Goal: Information Seeking & Learning: Learn about a topic

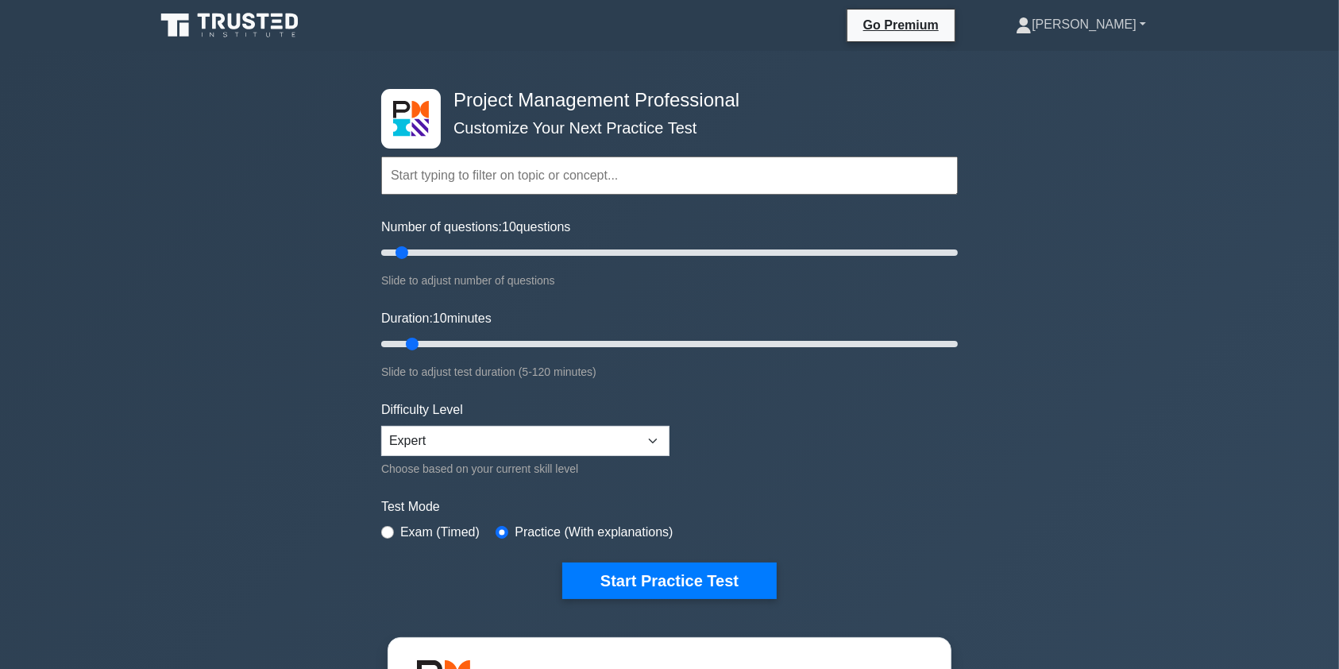
click at [1105, 33] on link "[PERSON_NAME]" at bounding box center [1081, 25] width 207 height 32
click at [228, 17] on icon at bounding box center [231, 25] width 153 height 30
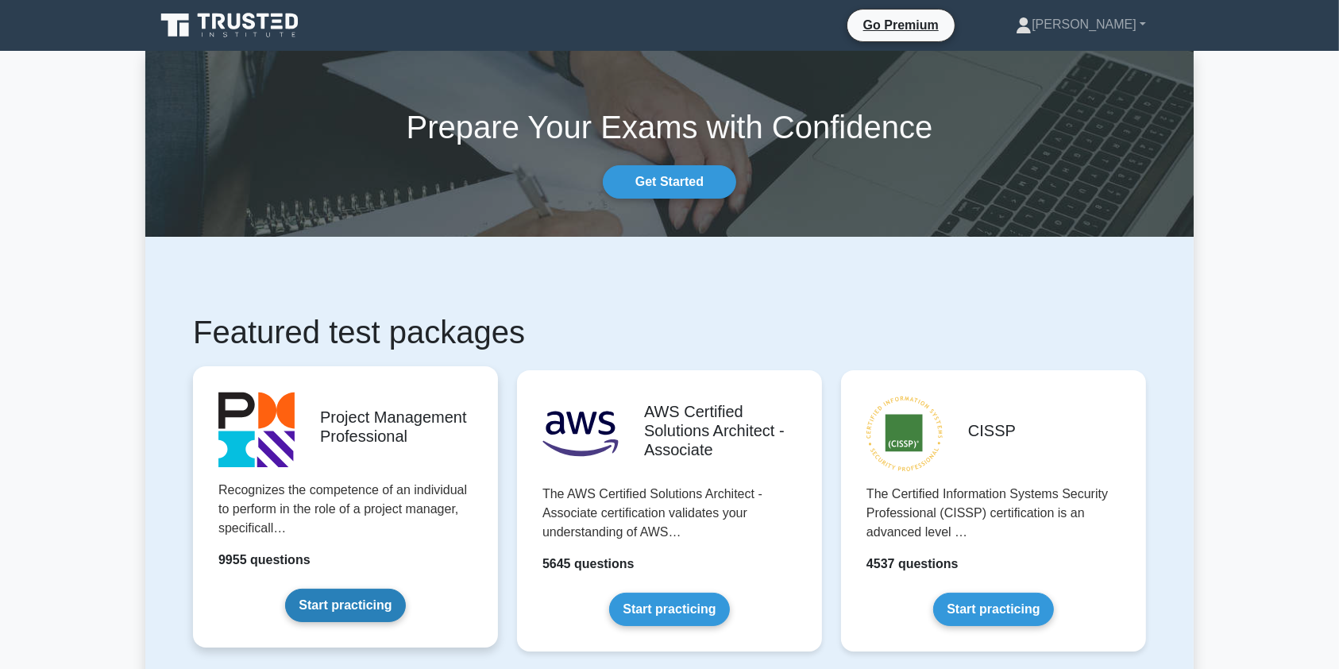
click at [334, 607] on link "Start practicing" at bounding box center [345, 605] width 120 height 33
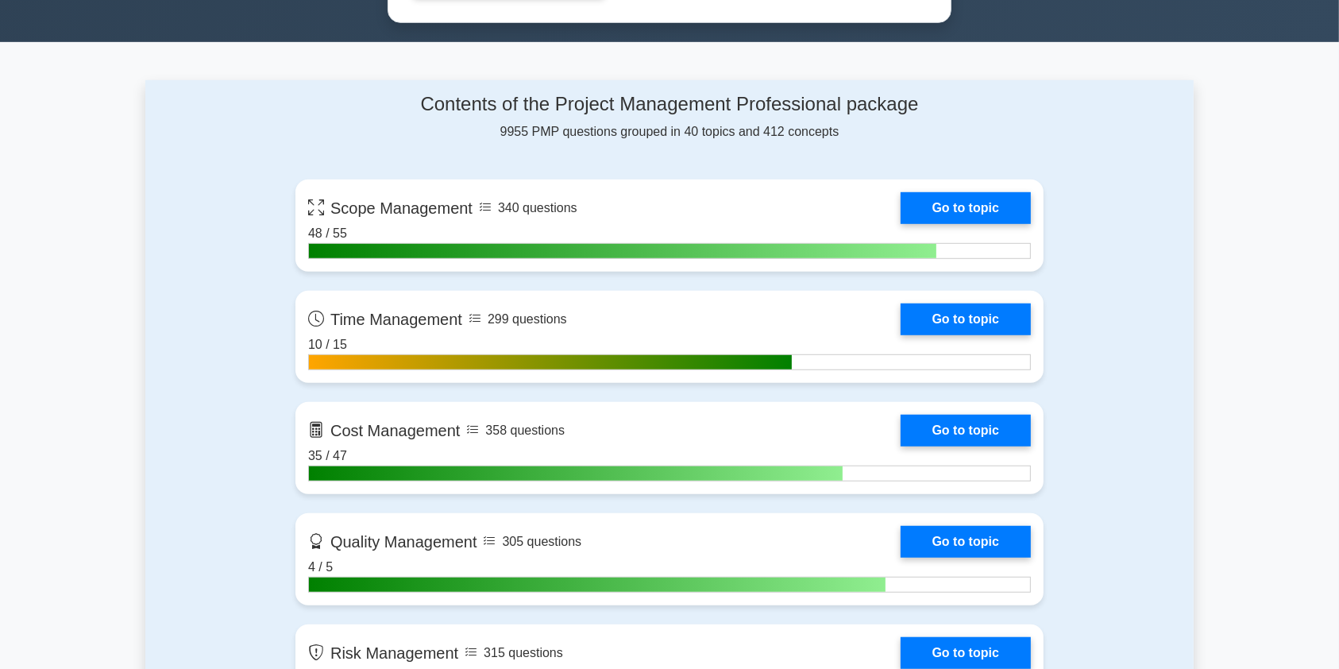
scroll to position [901, 0]
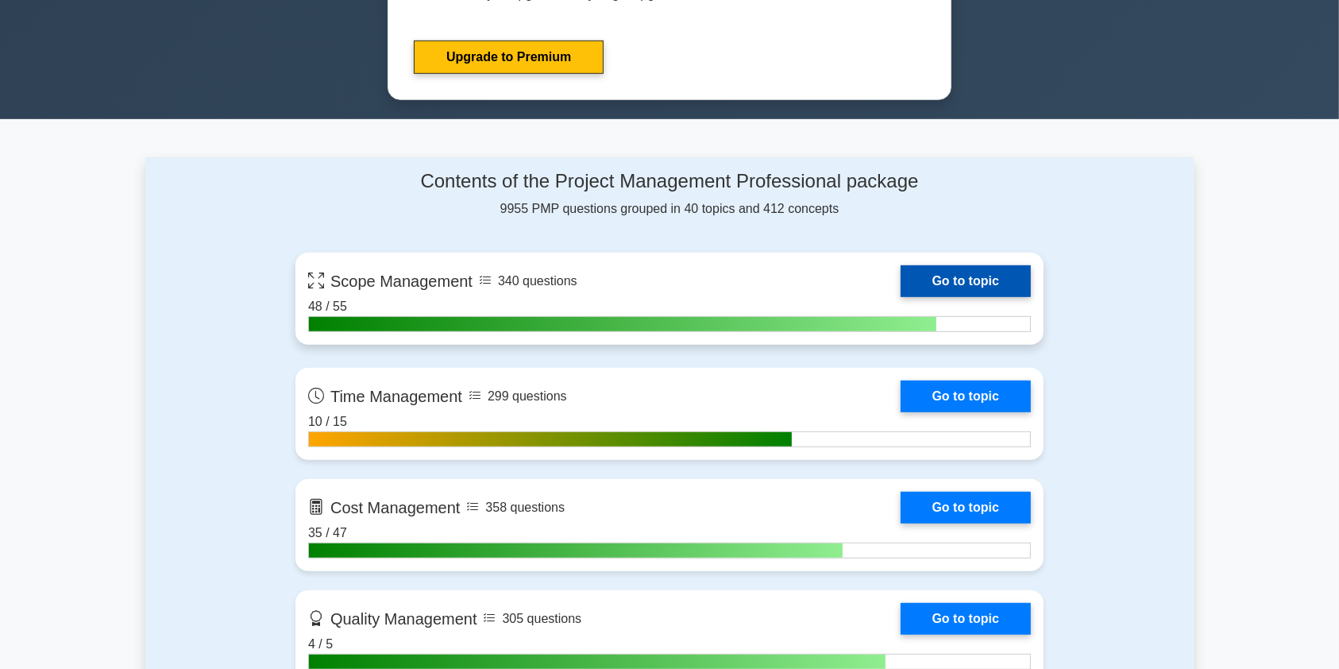
click at [901, 272] on link "Go to topic" at bounding box center [966, 281] width 130 height 32
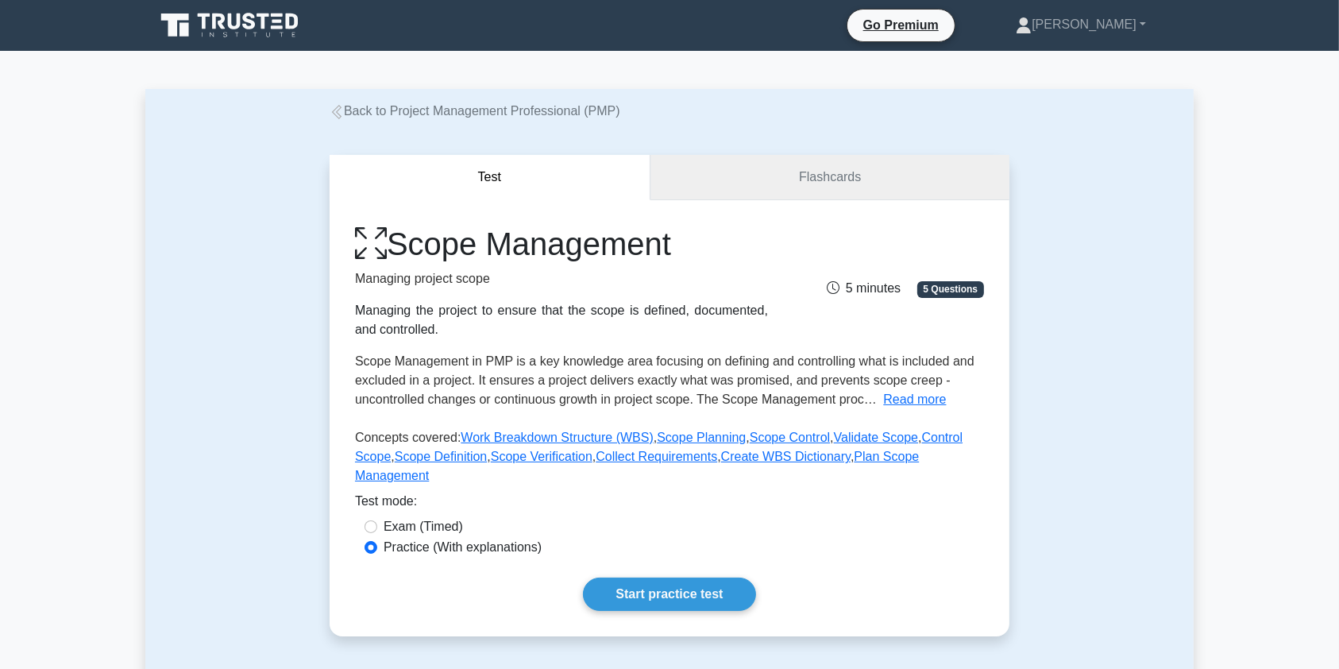
click at [788, 172] on link "Flashcards" at bounding box center [830, 177] width 359 height 45
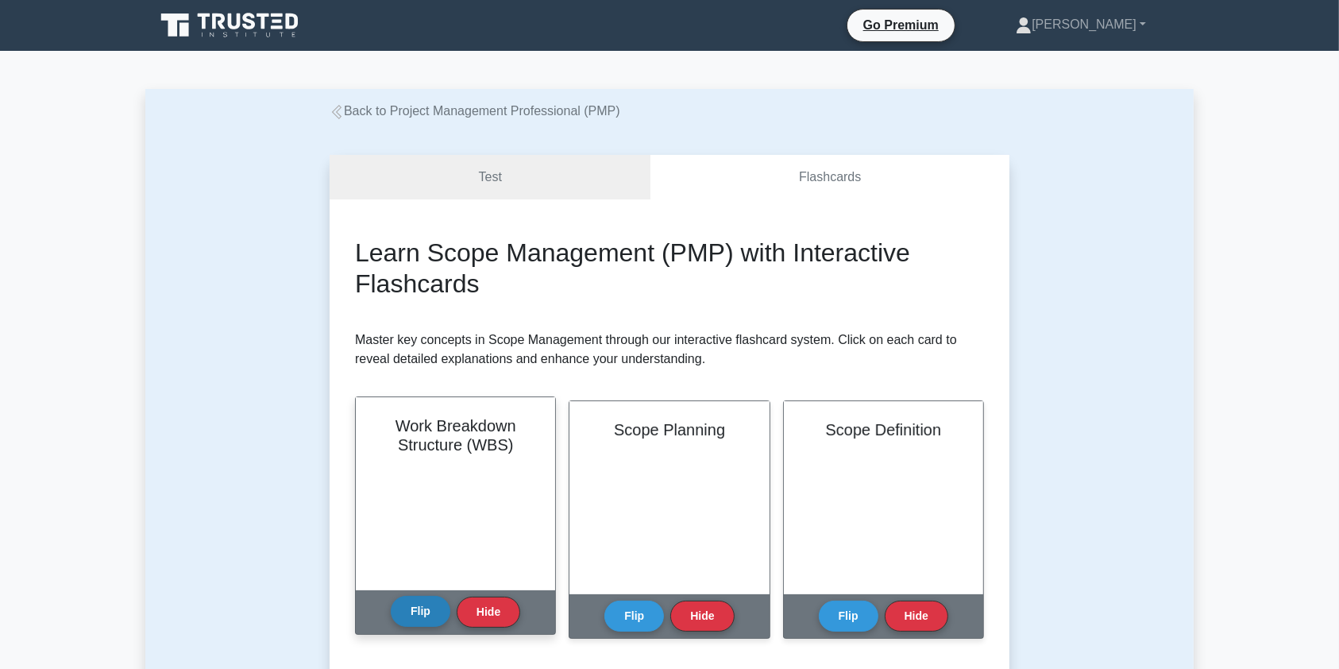
click at [420, 607] on button "Flip" at bounding box center [421, 611] width 60 height 31
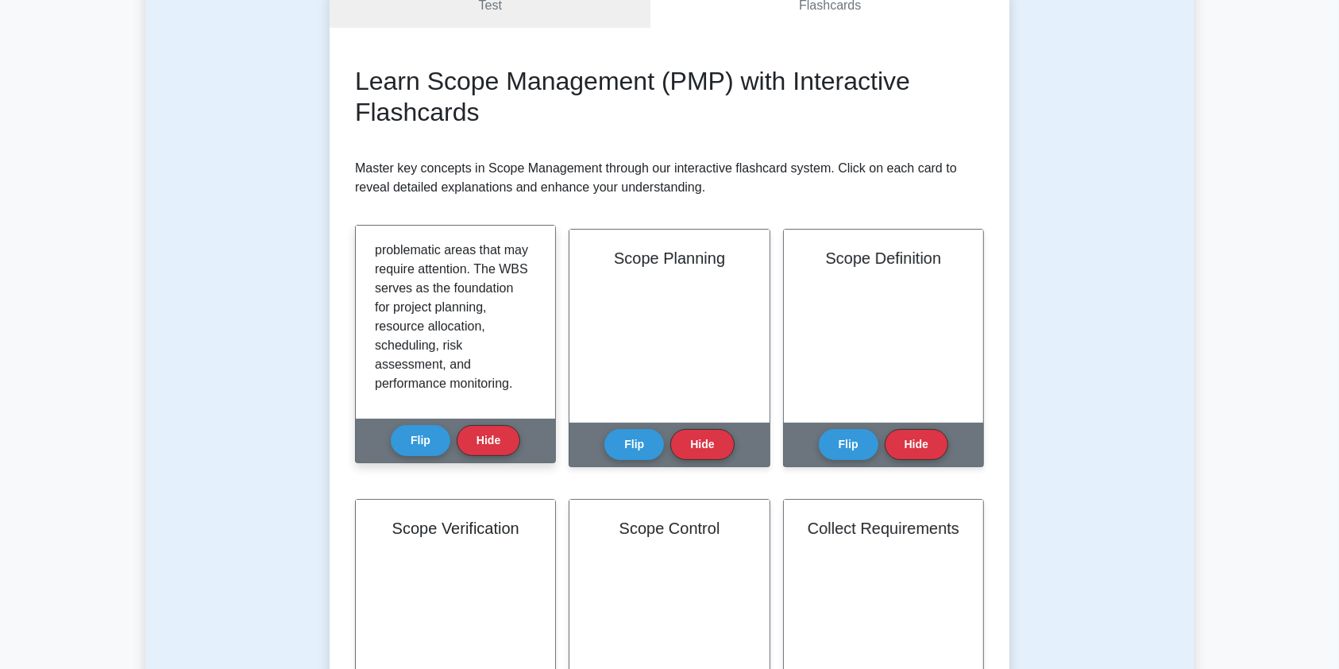
scroll to position [467, 0]
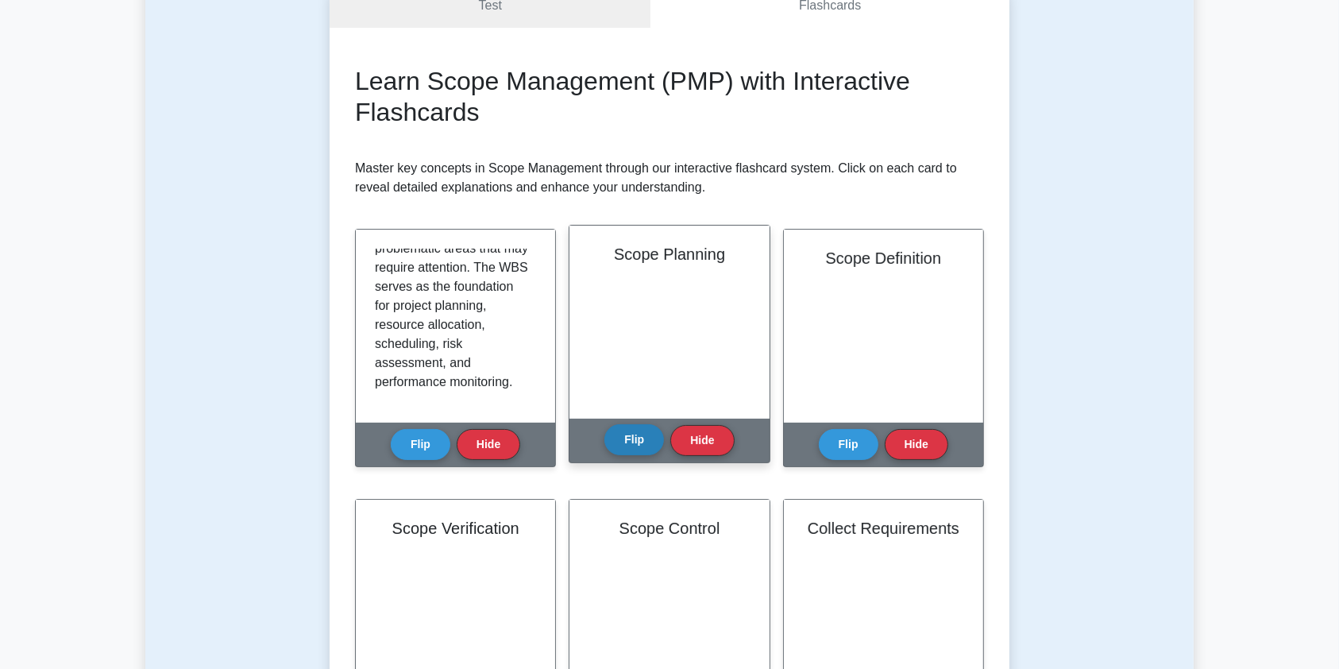
click at [642, 435] on button "Flip" at bounding box center [635, 439] width 60 height 31
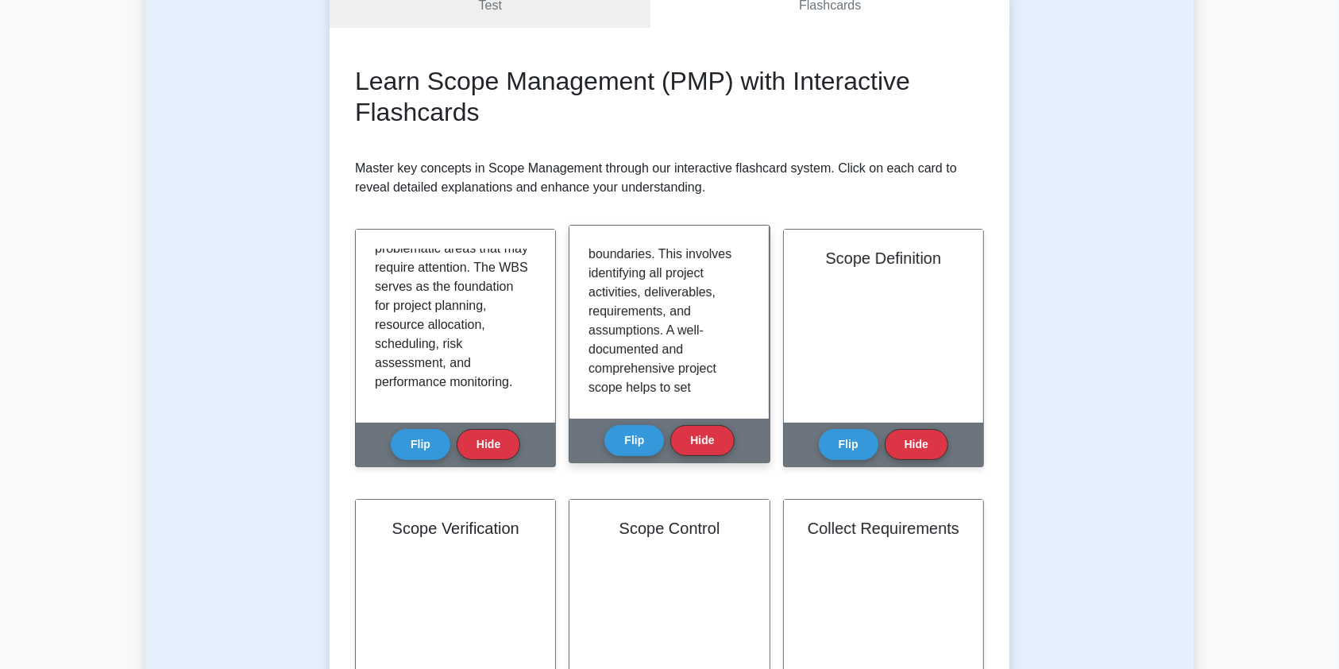
scroll to position [0, 0]
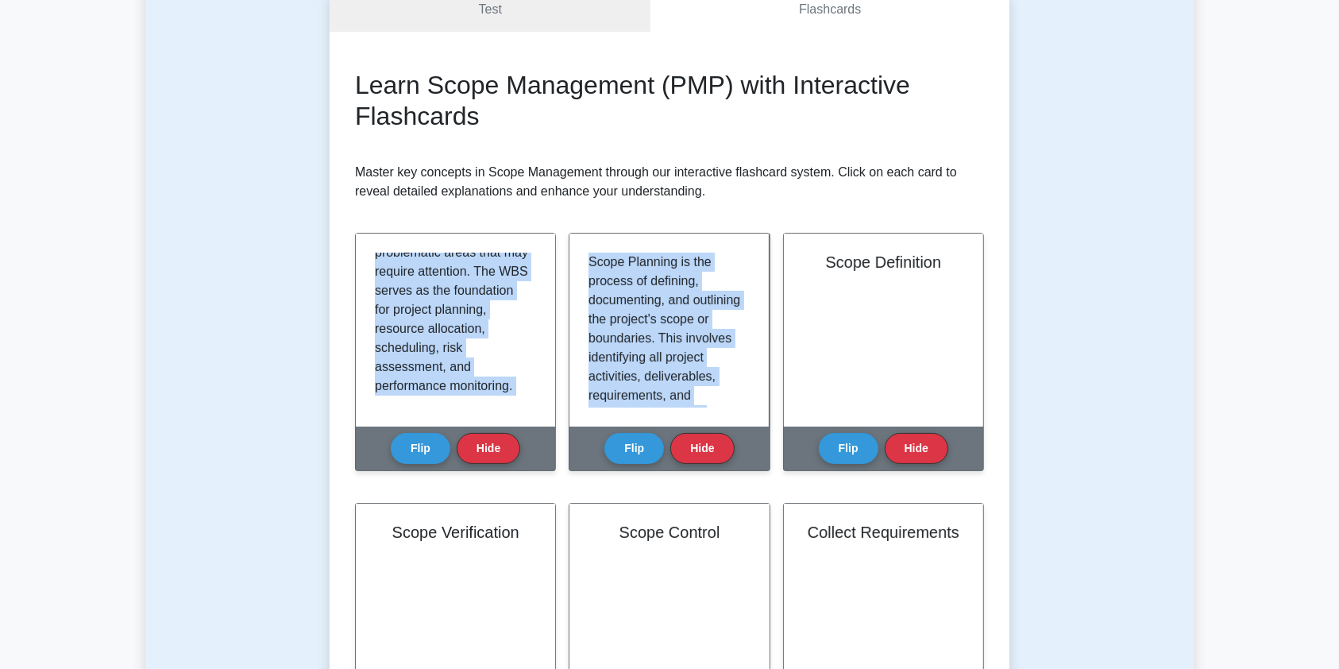
drag, startPoint x: 745, startPoint y: 265, endPoint x: 1265, endPoint y: 217, distance: 521.8
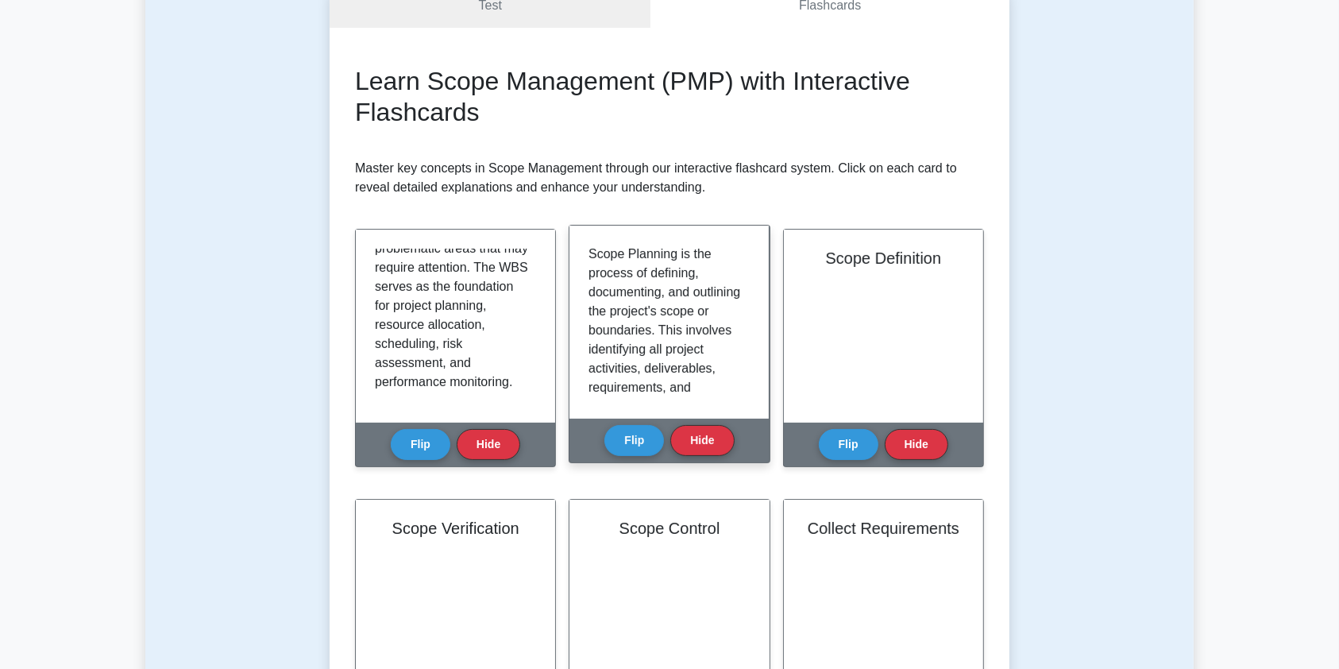
click at [663, 262] on p "Scope Planning is the process of defining, documenting, and outlining the proje…" at bounding box center [666, 578] width 155 height 667
drag, startPoint x: 750, startPoint y: 263, endPoint x: 756, endPoint y: 290, distance: 27.7
click at [756, 290] on div "Scope Planning is the process of defining, documenting, and outlining the proje…" at bounding box center [669, 322] width 199 height 193
